Goal: Information Seeking & Learning: Understand process/instructions

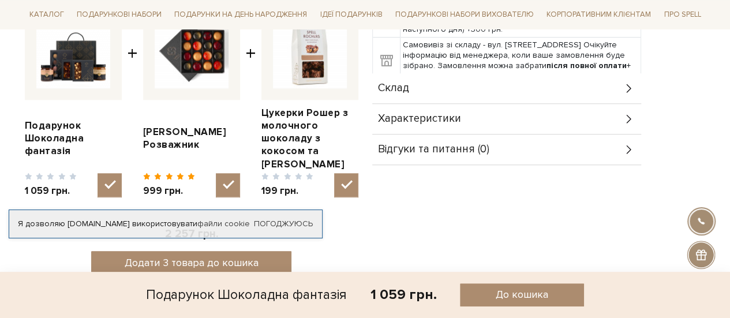
scroll to position [417, 0]
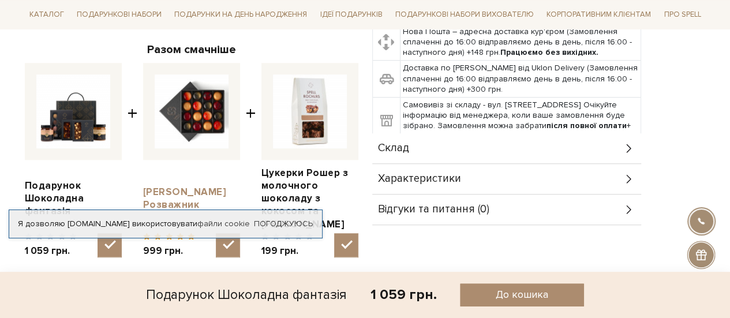
click at [164, 186] on link "[PERSON_NAME] Розважник" at bounding box center [191, 198] width 97 height 25
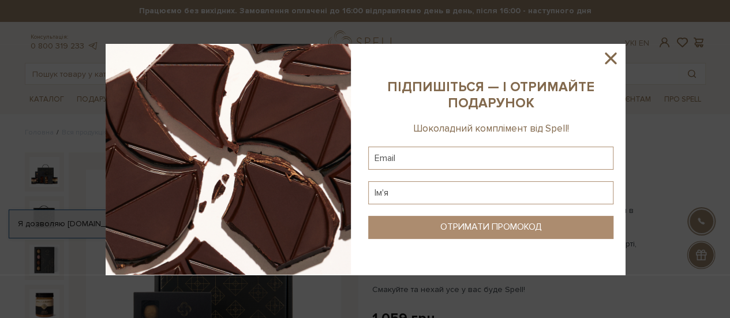
scroll to position [48, 0]
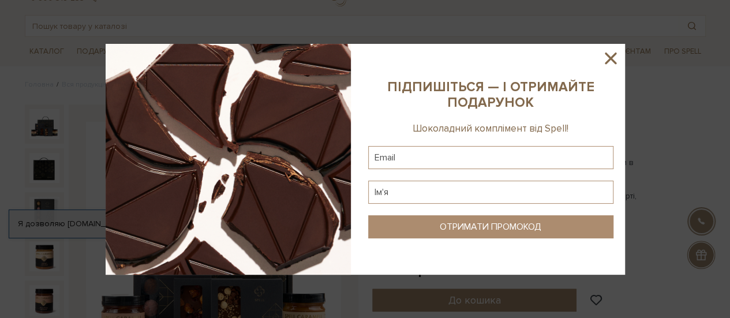
click at [611, 55] on icon at bounding box center [611, 58] width 20 height 20
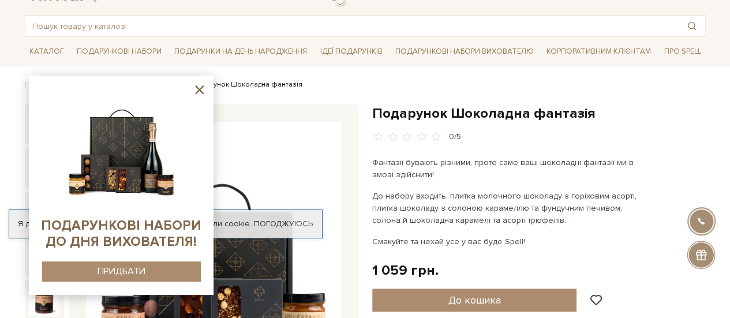
click at [199, 87] on icon at bounding box center [199, 90] width 14 height 14
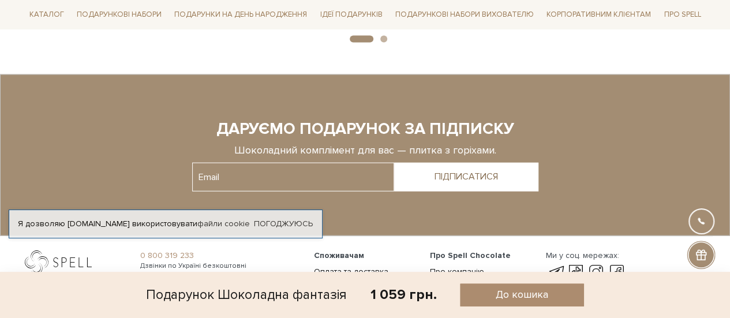
scroll to position [1343, 0]
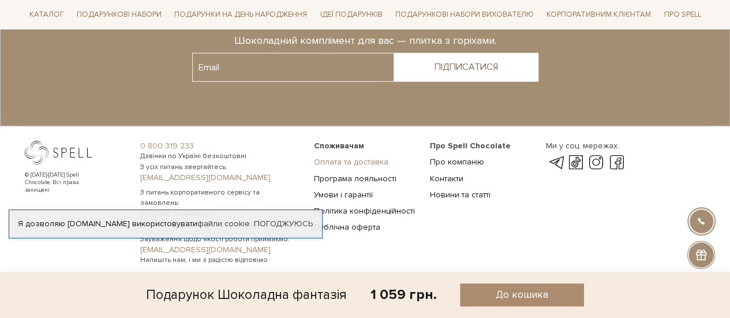
click at [373, 157] on link "Оплата та доставка" at bounding box center [351, 162] width 74 height 10
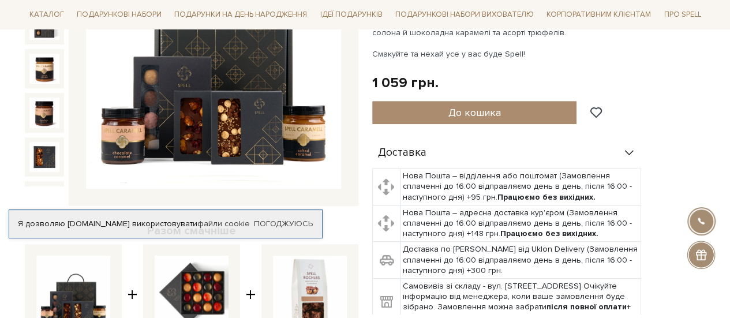
scroll to position [281, 0]
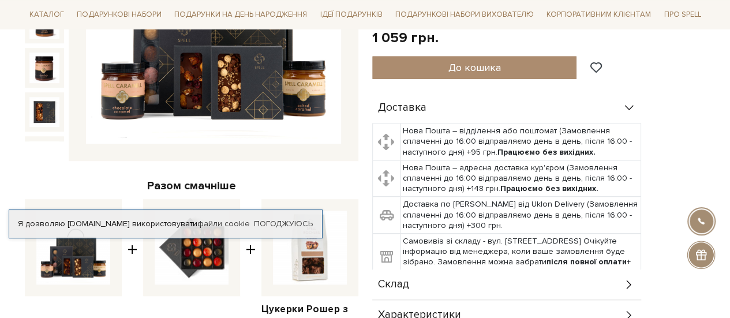
click at [587, 257] on b "після повної оплати" at bounding box center [587, 262] width 80 height 10
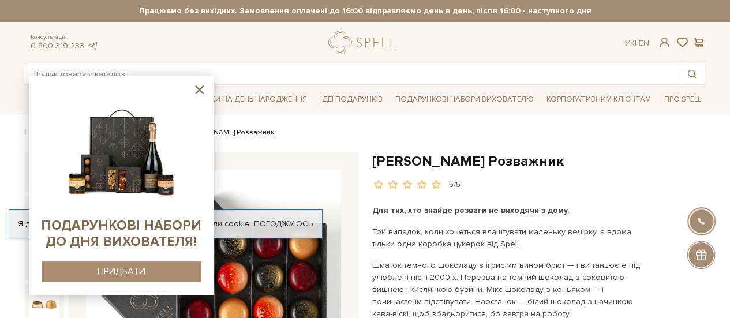
click at [203, 87] on icon at bounding box center [199, 89] width 9 height 9
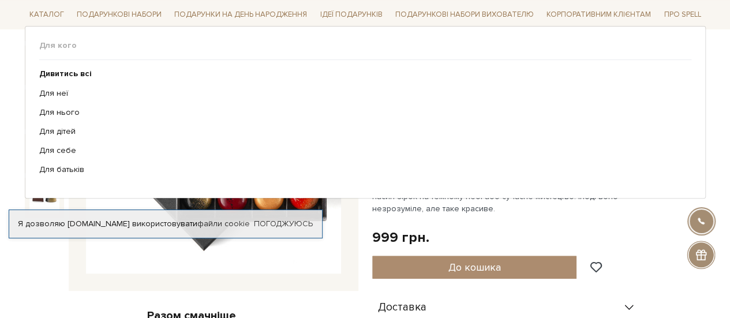
scroll to position [162, 0]
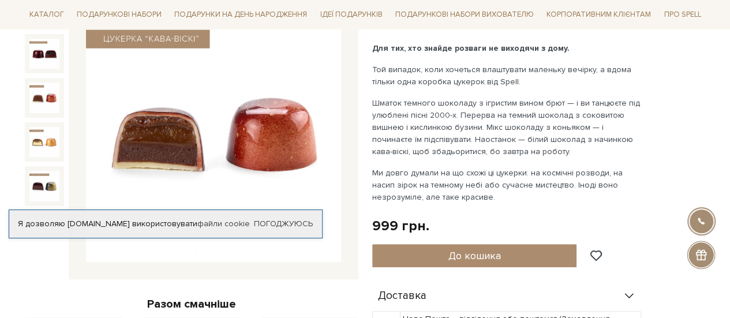
click at [55, 102] on img at bounding box center [44, 98] width 30 height 30
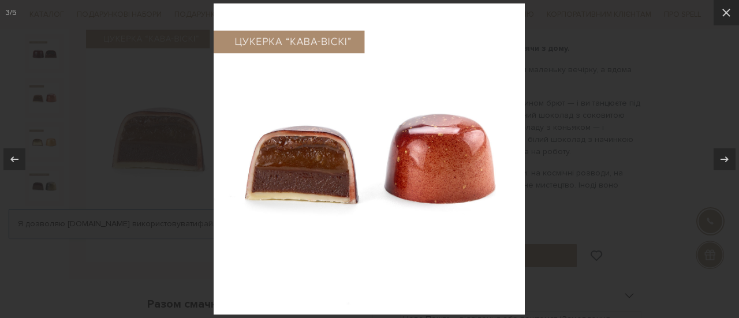
click at [48, 140] on div at bounding box center [369, 159] width 739 height 318
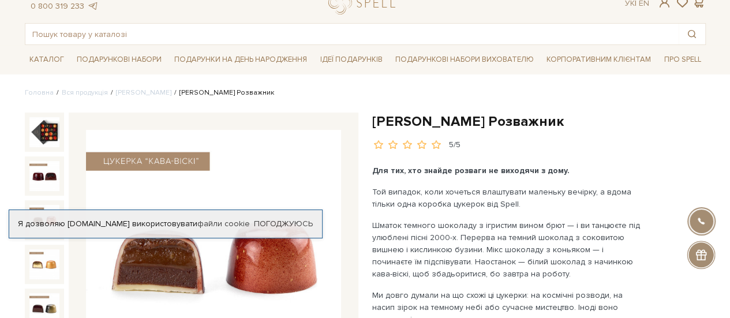
scroll to position [23, 0]
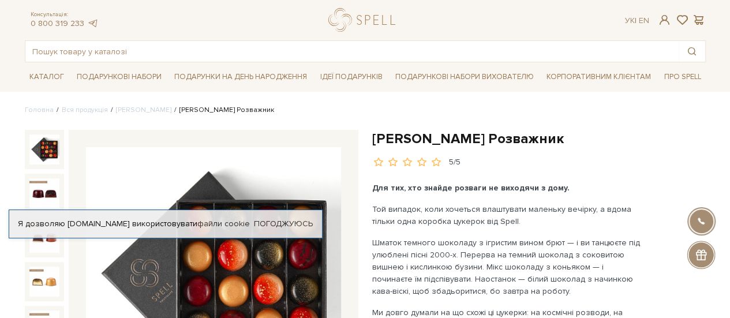
click at [59, 148] on img at bounding box center [44, 150] width 30 height 30
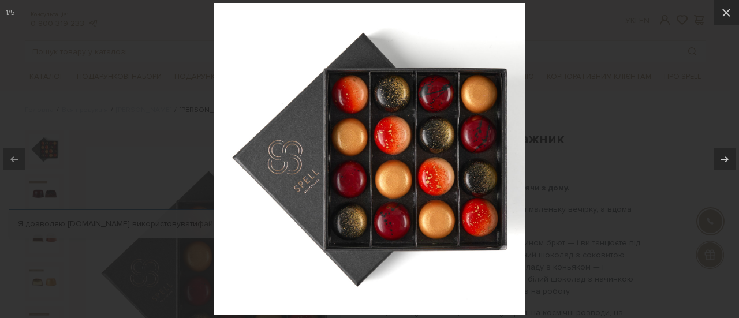
click at [614, 88] on div at bounding box center [369, 159] width 739 height 318
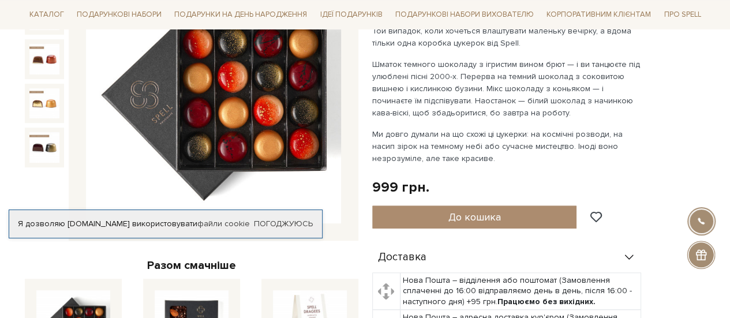
scroll to position [206, 0]
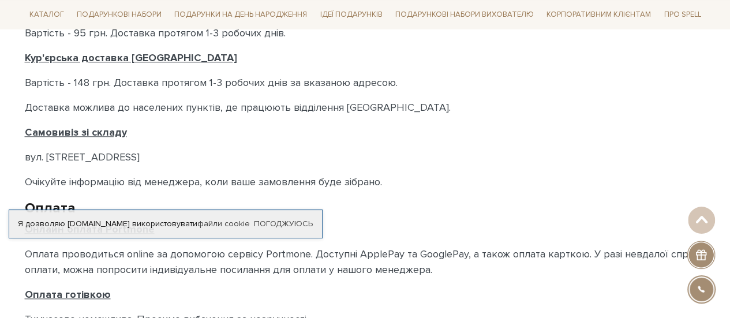
scroll to position [585, 0]
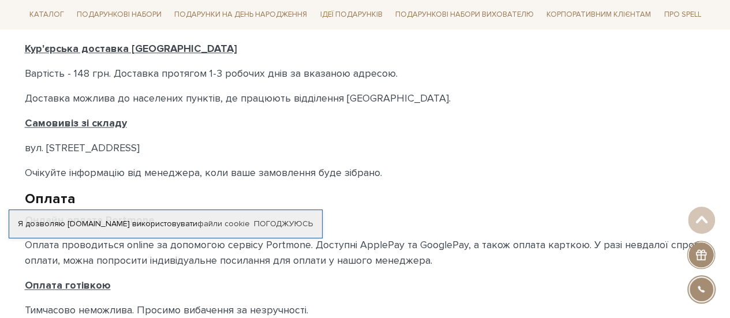
drag, startPoint x: 147, startPoint y: 148, endPoint x: 25, endPoint y: 151, distance: 121.2
click at [25, 151] on p "вул. Велика Кільцева, 4-А." at bounding box center [365, 148] width 681 height 16
copy p "вул. Велика Кільцева, 4-А"
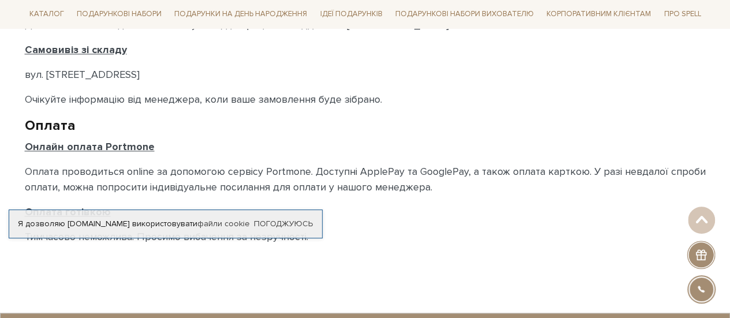
scroll to position [659, 0]
